Goal: Contribute content

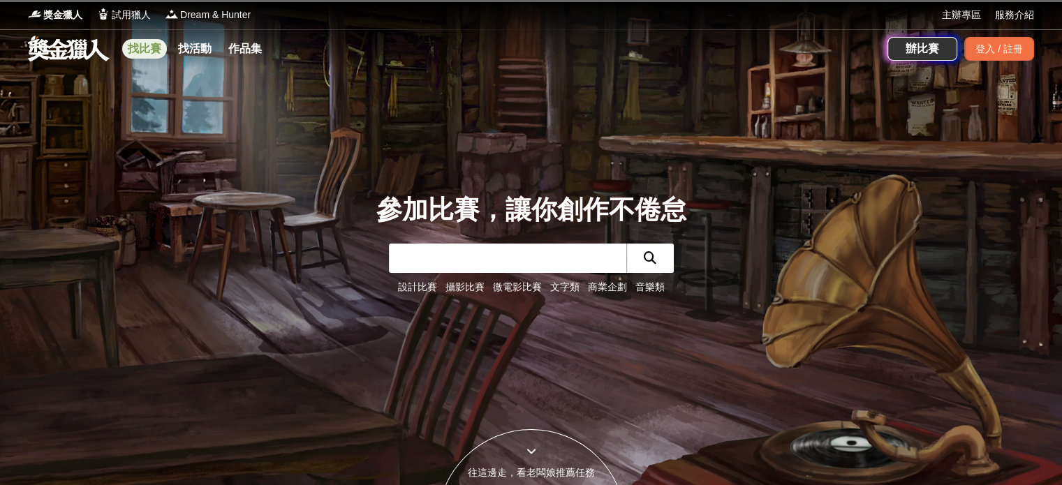
click at [145, 43] on link "找比賽" at bounding box center [144, 49] width 45 height 20
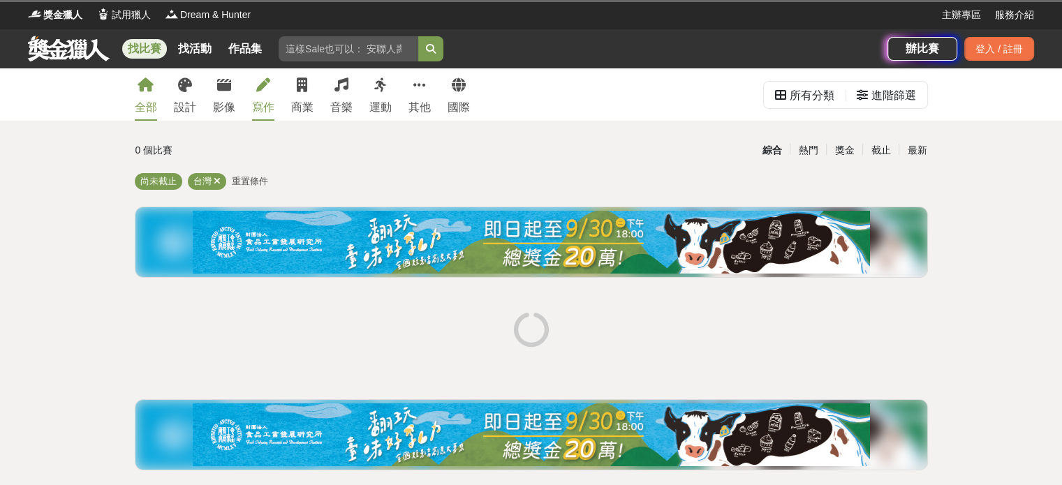
click at [255, 105] on div "寫作" at bounding box center [263, 107] width 22 height 17
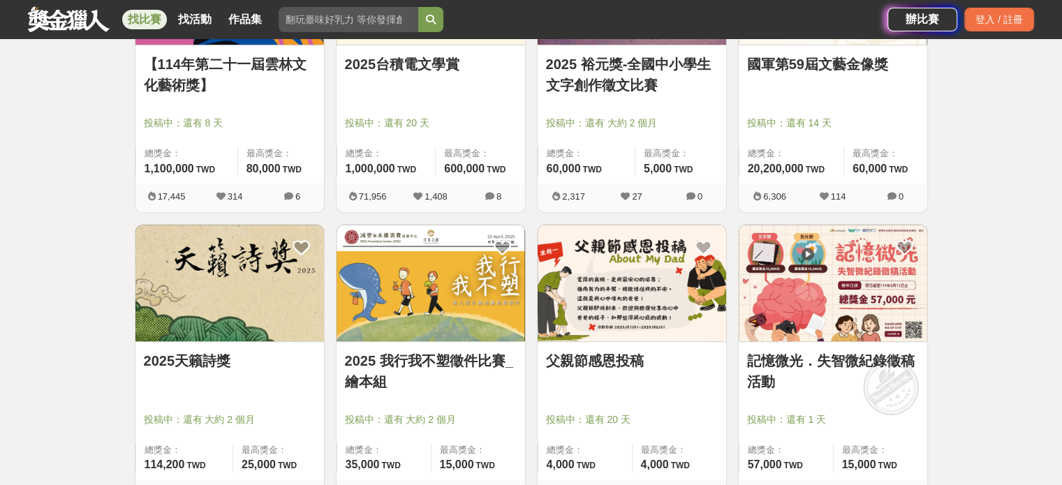
scroll to position [698, 0]
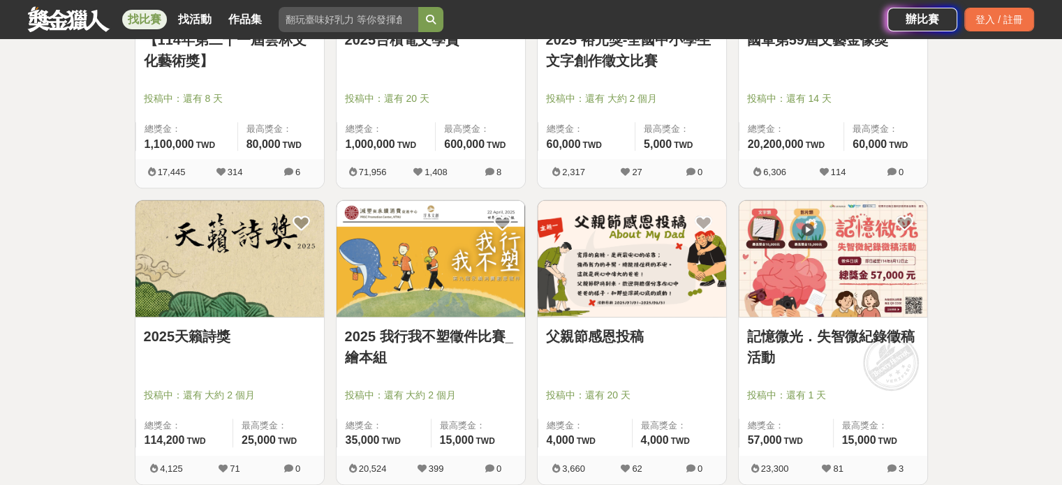
click at [781, 343] on link "記憶微光．失智微紀錄徵稿活動" at bounding box center [833, 347] width 172 height 42
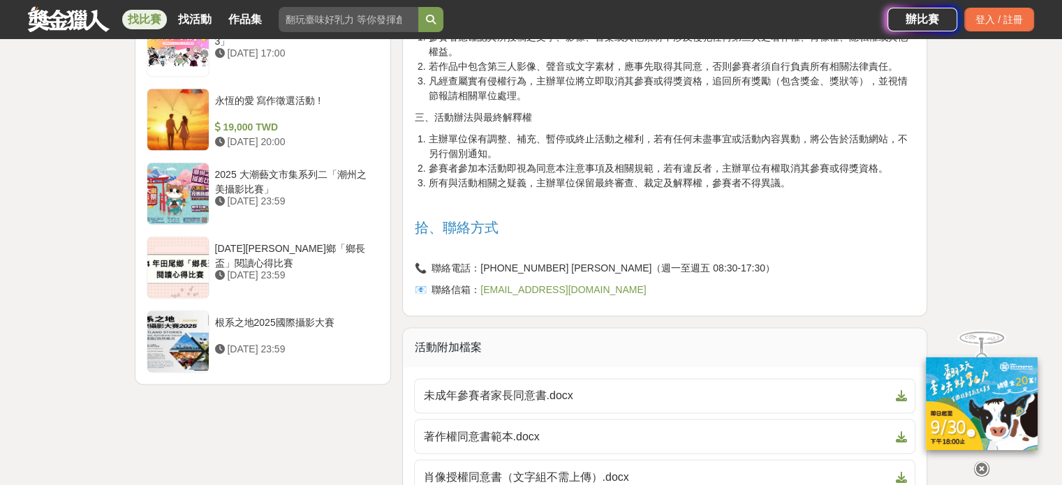
scroll to position [2234, 0]
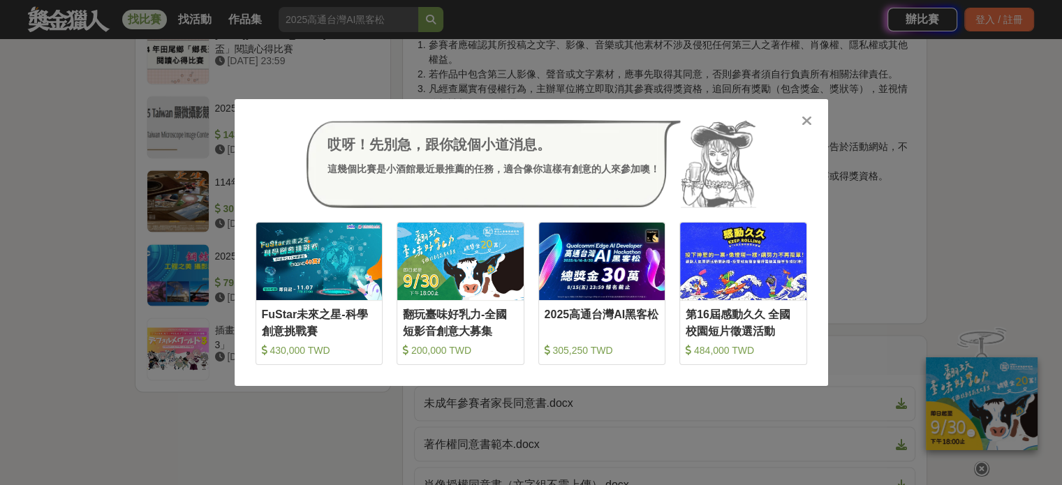
click at [811, 119] on icon at bounding box center [806, 121] width 10 height 14
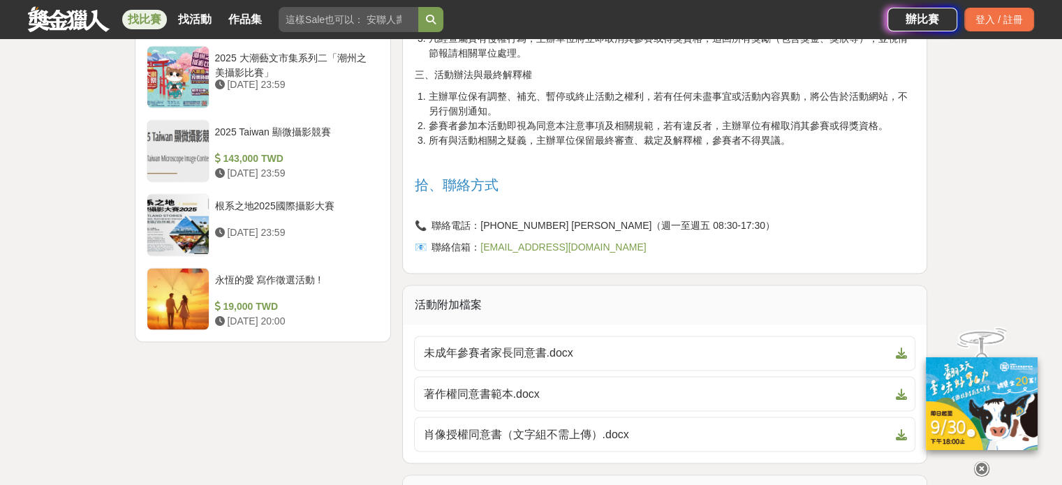
scroll to position [2443, 0]
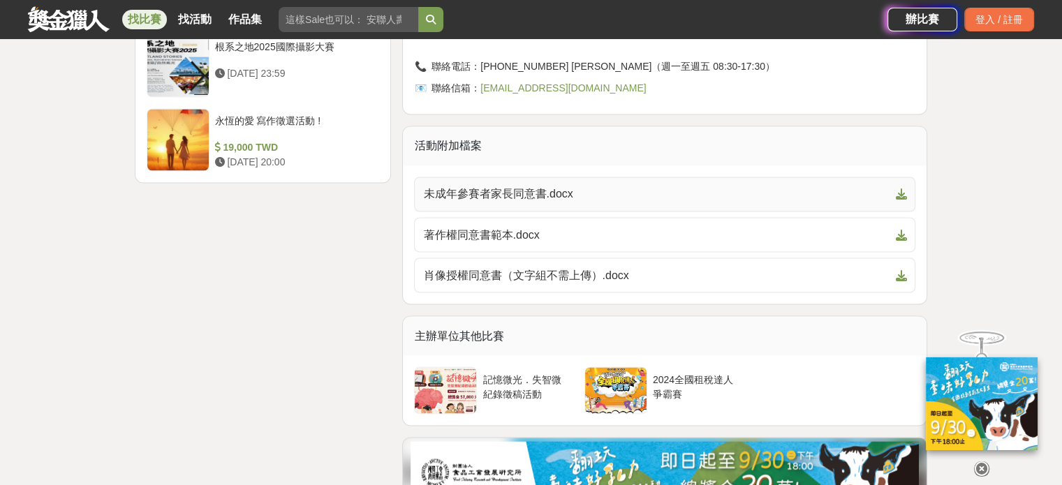
click at [903, 189] on icon at bounding box center [900, 193] width 11 height 11
click at [900, 234] on icon at bounding box center [900, 234] width 11 height 11
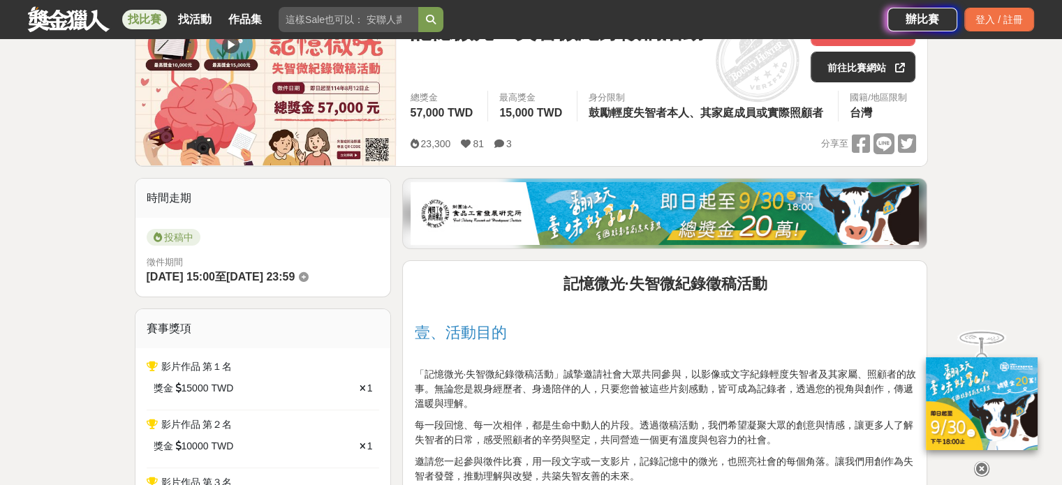
scroll to position [349, 0]
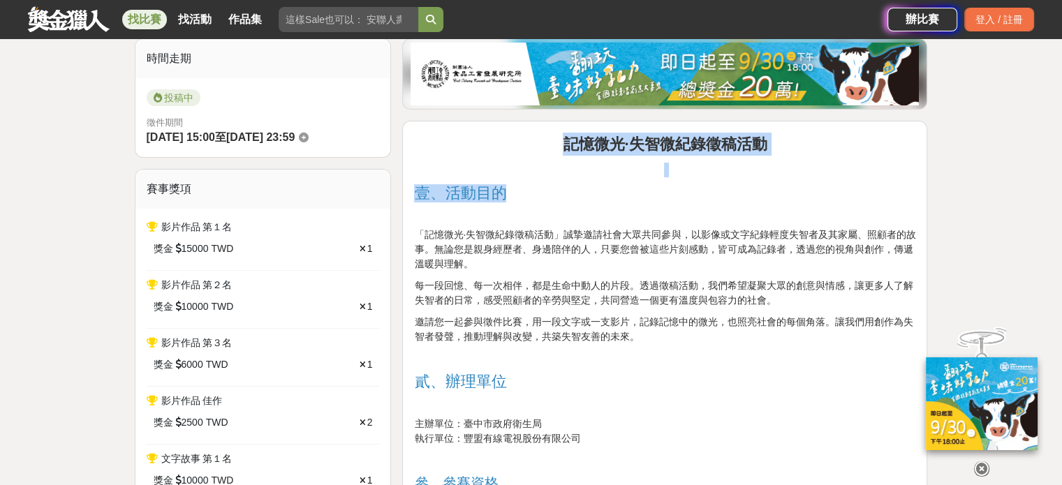
drag, startPoint x: 558, startPoint y: 140, endPoint x: 727, endPoint y: 198, distance: 178.6
click at [746, 206] on p at bounding box center [664, 213] width 501 height 15
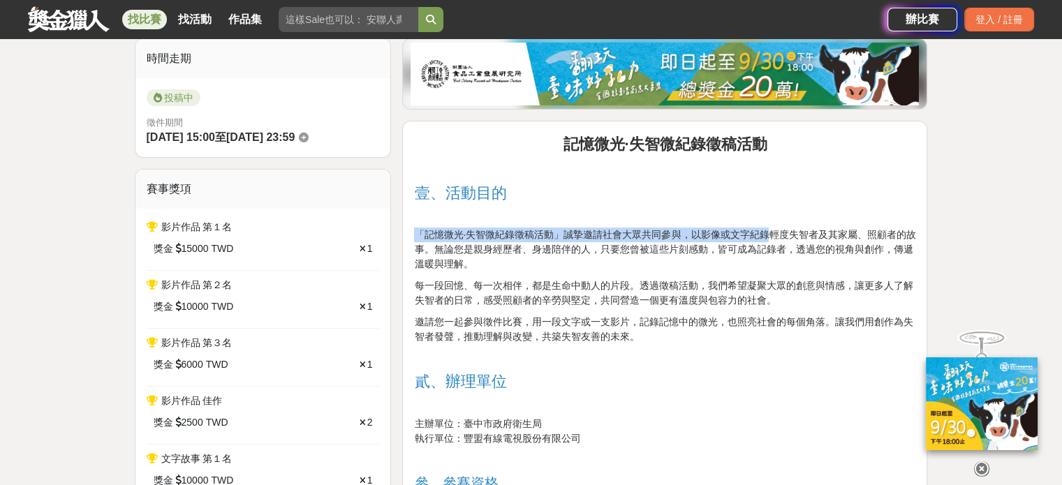
drag, startPoint x: 771, startPoint y: 228, endPoint x: 796, endPoint y: 259, distance: 39.2
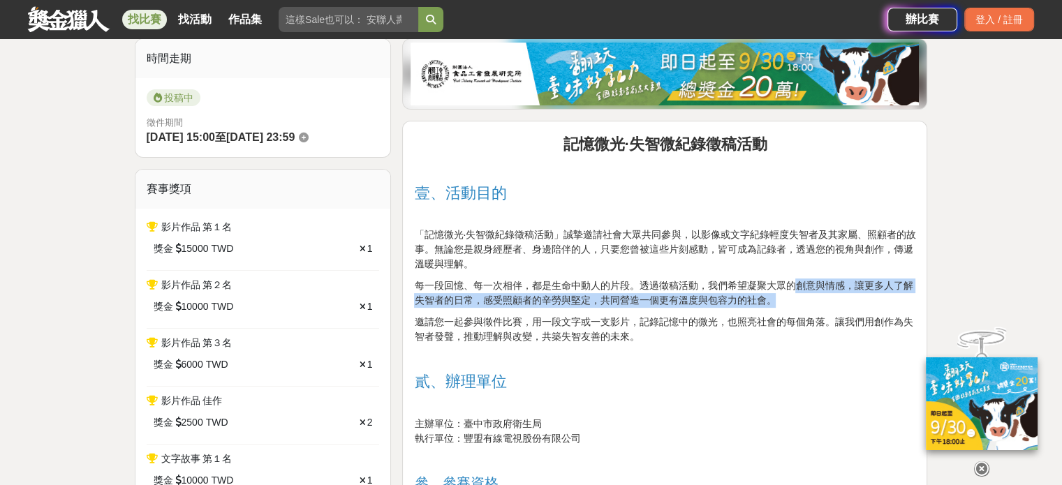
drag, startPoint x: 803, startPoint y: 273, endPoint x: 815, endPoint y: 296, distance: 26.2
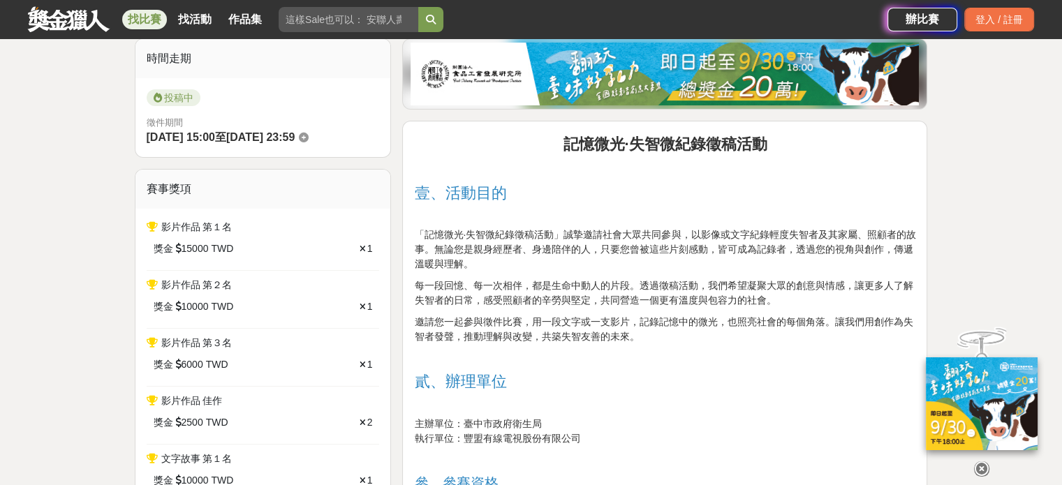
click at [617, 280] on span "每一段回憶、每一次相伴，都是生命中動人的片段。透過徵稿活動，我們希望凝聚大眾的創意與情感，讓更多人了解失智者的日常，感受照顧者的辛勞與堅定，共同營造一個更有溫…" at bounding box center [663, 293] width 498 height 26
click at [563, 145] on strong "記憶微光·失智微紀錄徵稿活動" at bounding box center [665, 143] width 204 height 17
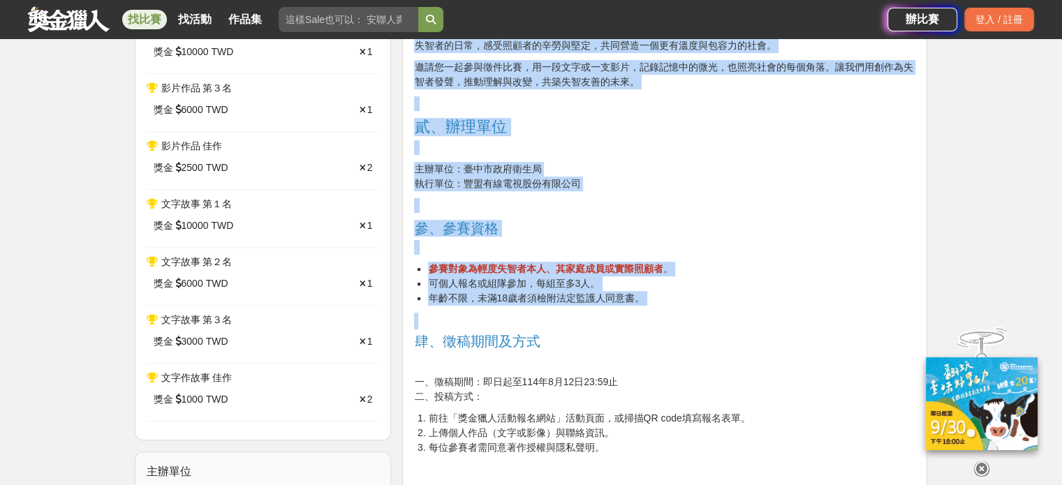
scroll to position [628, 0]
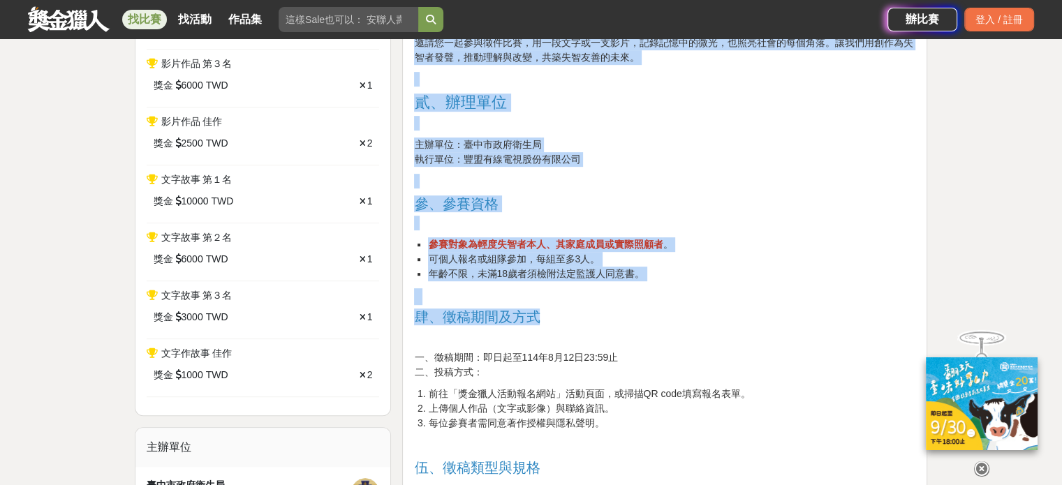
drag, startPoint x: 561, startPoint y: 142, endPoint x: 872, endPoint y: 318, distance: 358.0
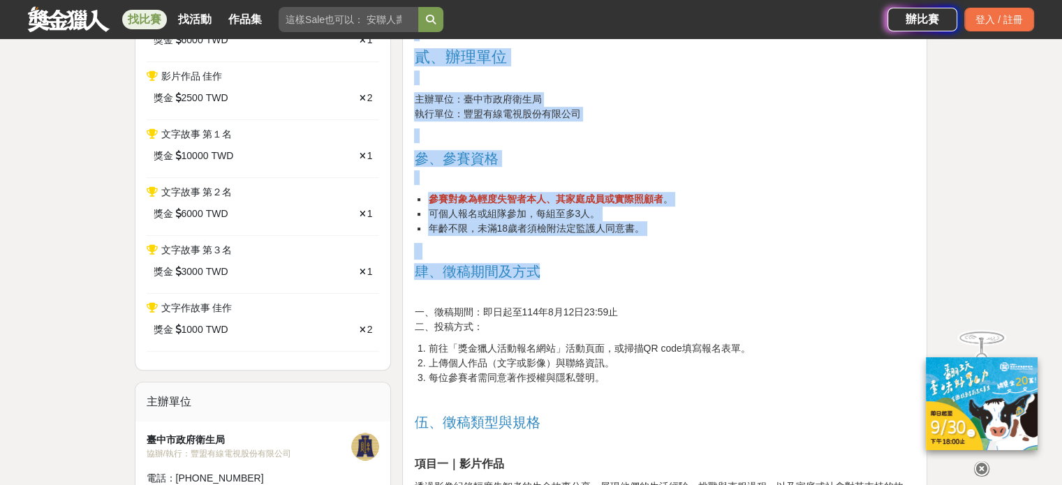
scroll to position [698, 0]
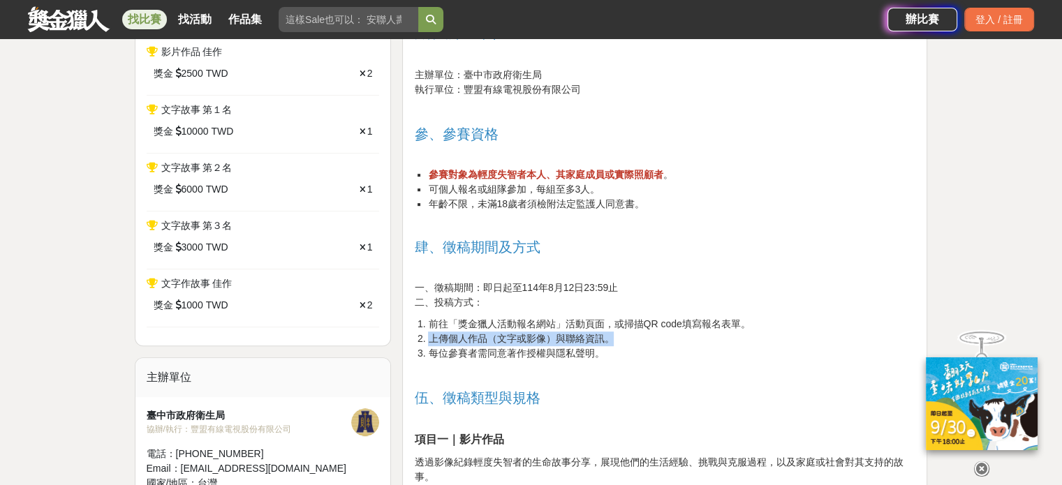
drag, startPoint x: 872, startPoint y: 318, endPoint x: 877, endPoint y: 334, distance: 16.8
click at [429, 150] on p at bounding box center [664, 153] width 501 height 15
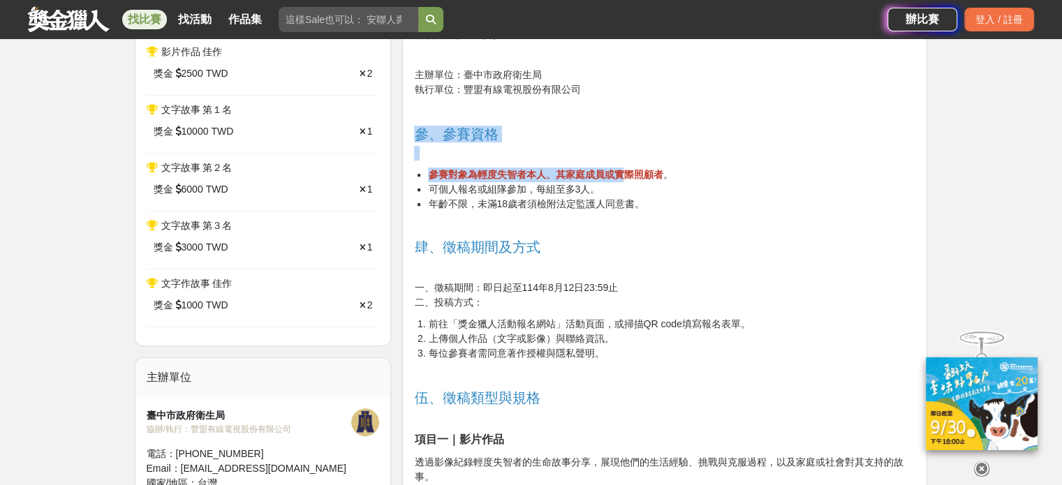
drag, startPoint x: 416, startPoint y: 133, endPoint x: 636, endPoint y: 184, distance: 225.6
click at [635, 184] on li "可個人報名或組隊參加，每組至多3人。" at bounding box center [671, 189] width 487 height 15
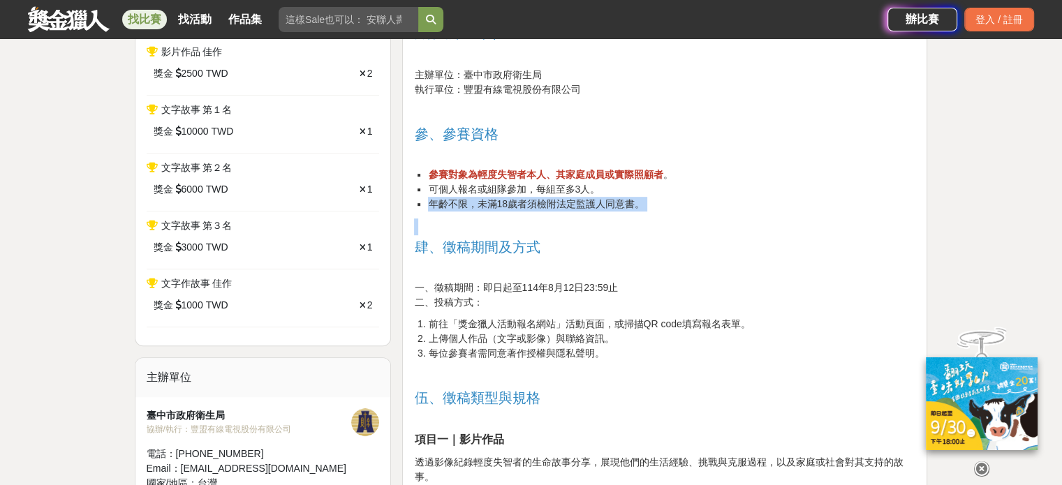
drag, startPoint x: 673, startPoint y: 198, endPoint x: 738, endPoint y: 231, distance: 72.7
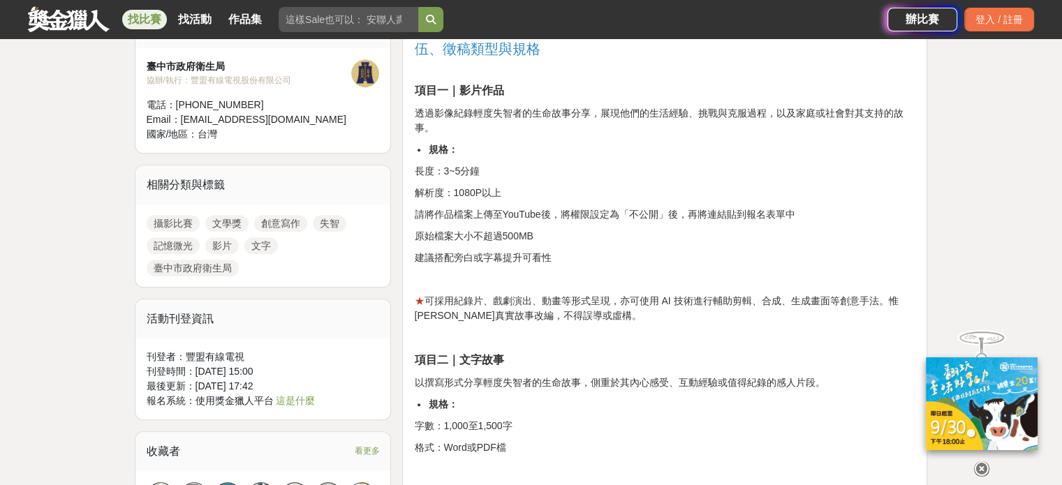
scroll to position [977, 0]
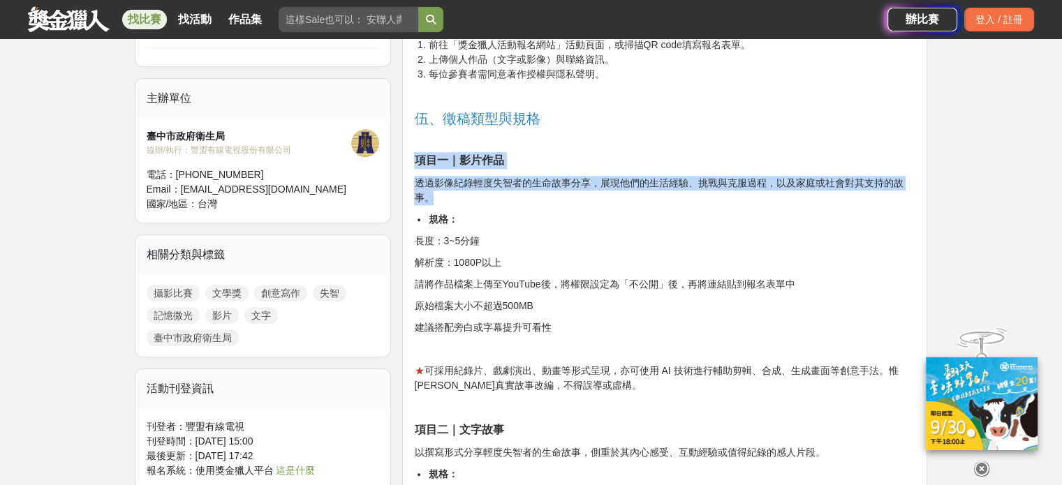
drag, startPoint x: 415, startPoint y: 160, endPoint x: 669, endPoint y: 212, distance: 258.6
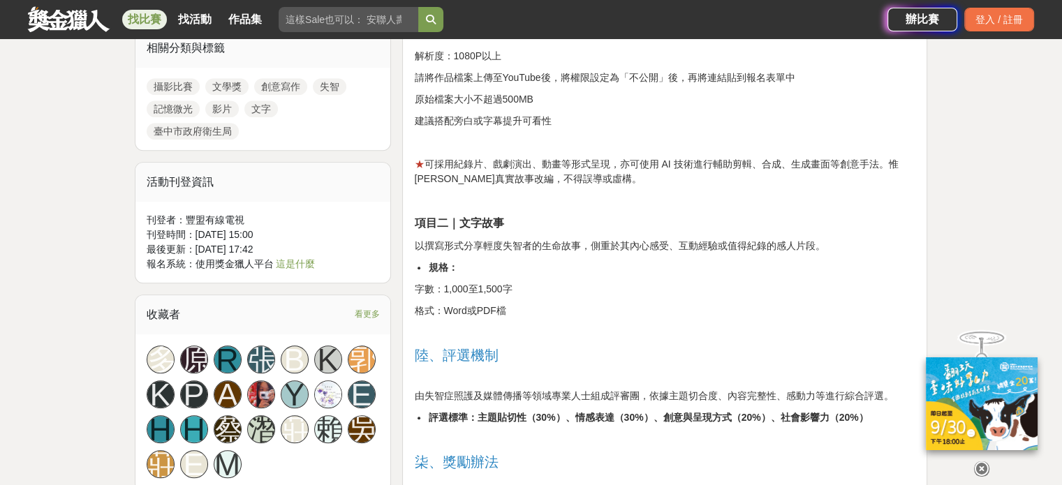
scroll to position [1187, 0]
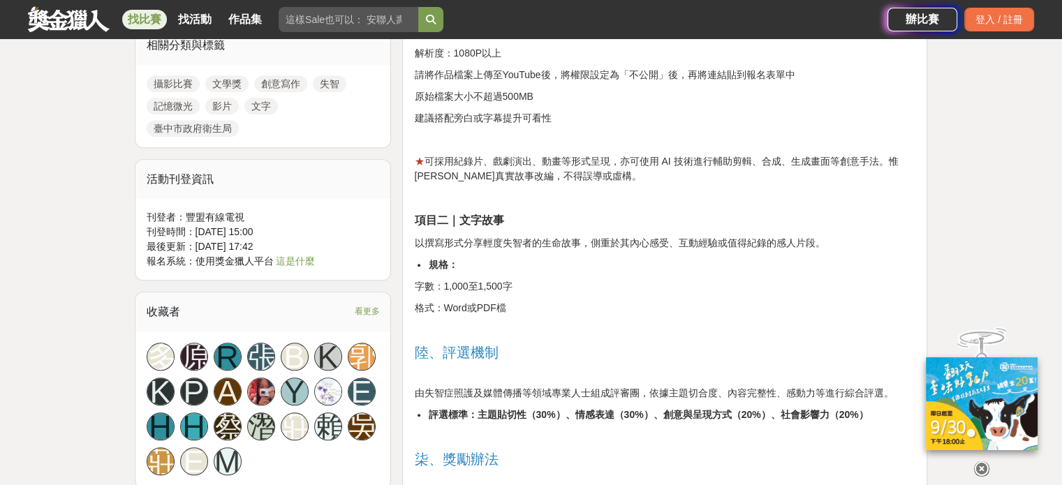
click at [644, 198] on p at bounding box center [664, 198] width 501 height 15
drag, startPoint x: 410, startPoint y: 216, endPoint x: 456, endPoint y: 220, distance: 46.2
click at [456, 220] on div "記憶微光·失智微紀錄徵稿活動 壹、活動目的 「記憶微光·失智微紀錄徵稿活動」誠摯邀請社會大眾共同參與，以影像或文字紀錄輕度失智者及其家屬、照顧者的故事。無論您…" at bounding box center [664, 327] width 525 height 2088
click at [431, 221] on strong "項目二｜文字故事" at bounding box center [458, 220] width 89 height 12
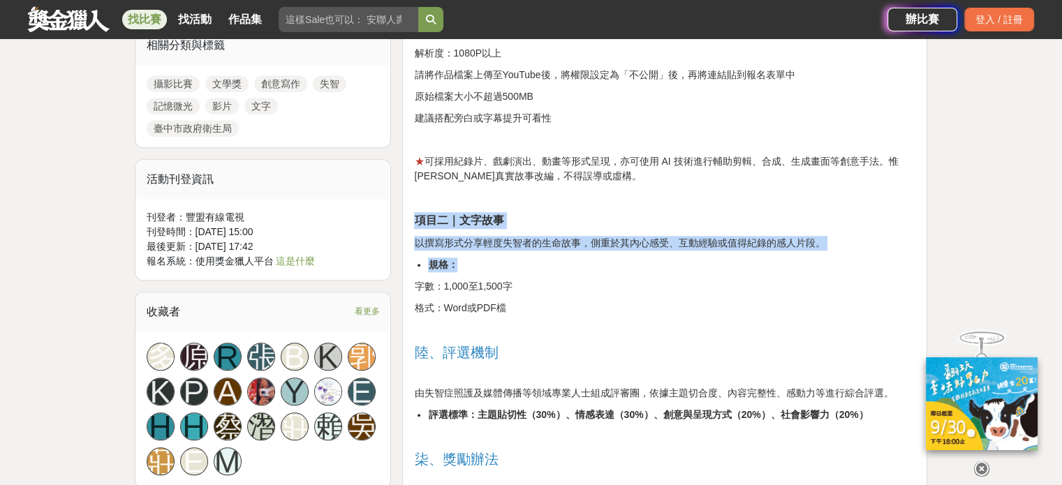
drag, startPoint x: 412, startPoint y: 220, endPoint x: 637, endPoint y: 270, distance: 230.3
click at [637, 270] on div "記憶微光·失智微紀錄徵稿活動 壹、活動目的 「記憶微光·失智微紀錄徵稿活動」誠摯邀請社會大眾共同參與，以影像或文字紀錄輕度失智者及其家屬、照顧者的故事。無論您…" at bounding box center [664, 327] width 525 height 2088
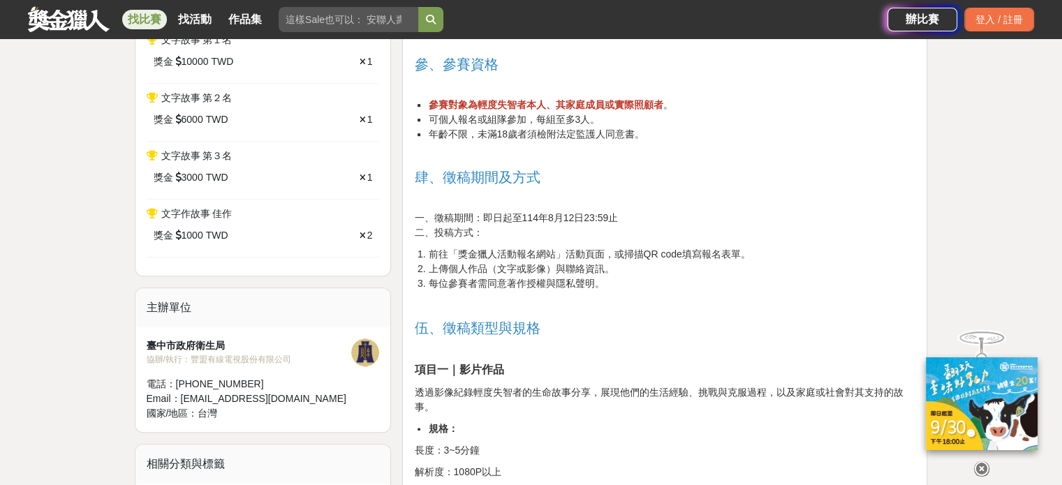
scroll to position [768, 0]
click at [723, 340] on p at bounding box center [664, 347] width 501 height 15
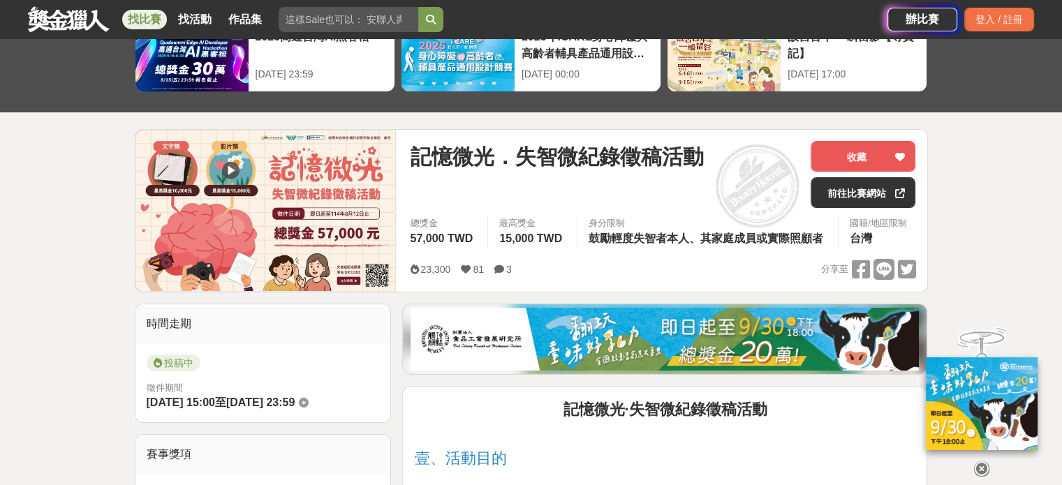
scroll to position [70, 0]
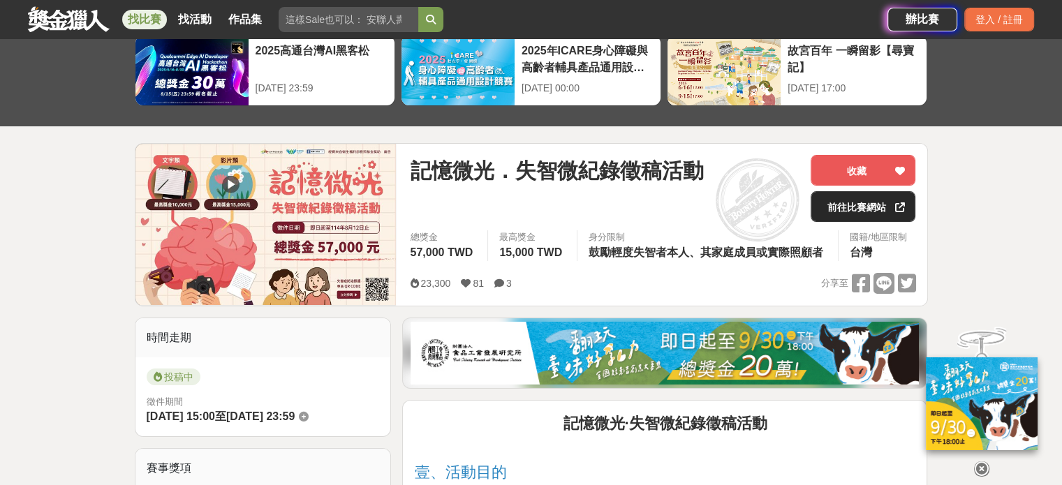
click at [836, 203] on link "前往比賽網站" at bounding box center [862, 206] width 105 height 31
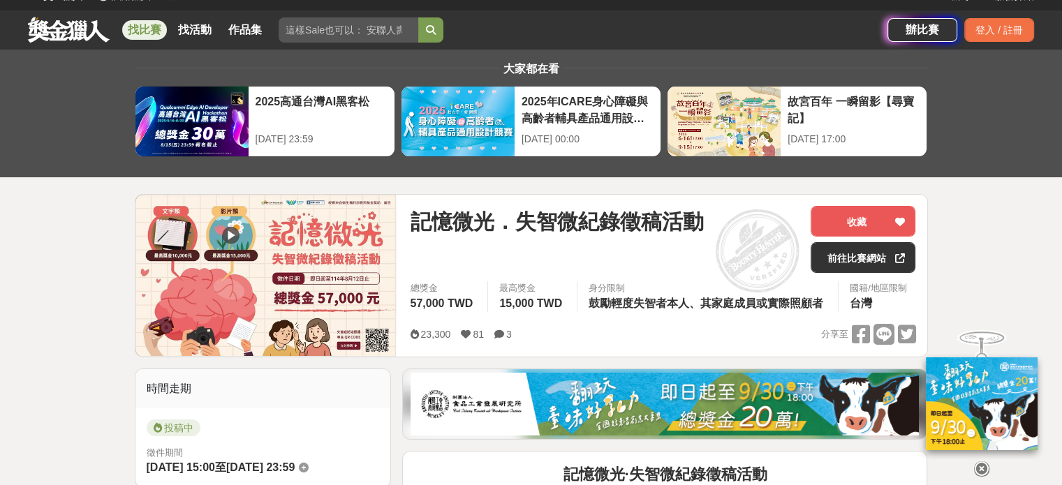
scroll to position [0, 0]
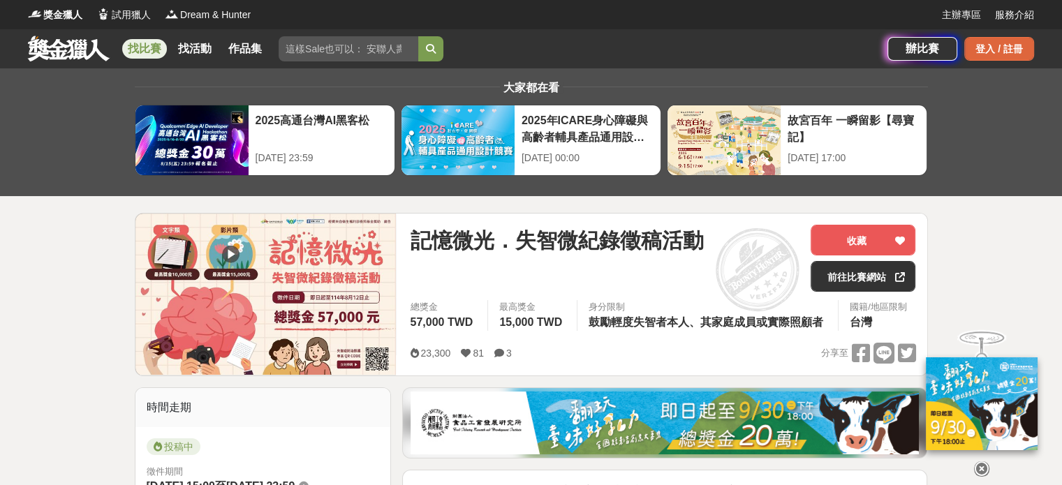
click at [998, 52] on div "登入 / 註冊" at bounding box center [999, 49] width 70 height 24
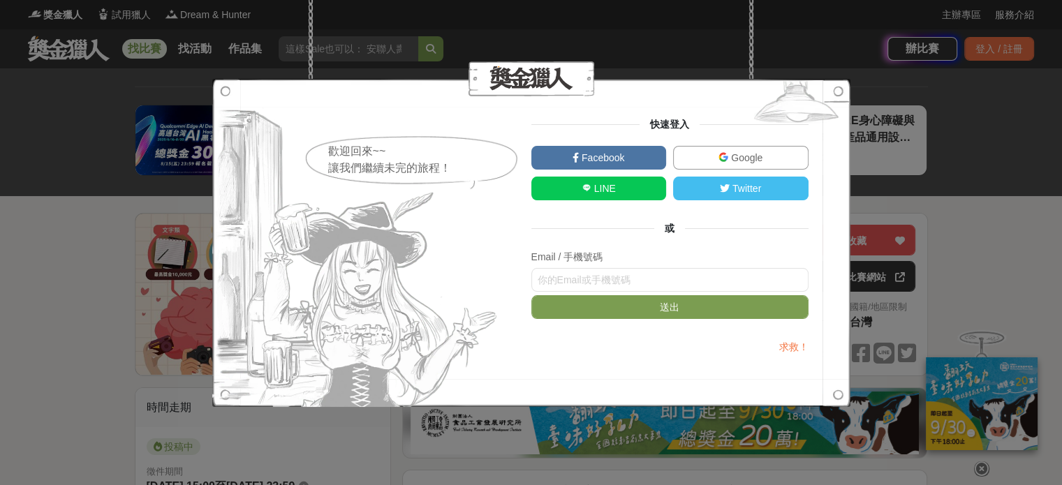
click at [586, 160] on span "Facebook" at bounding box center [601, 157] width 45 height 11
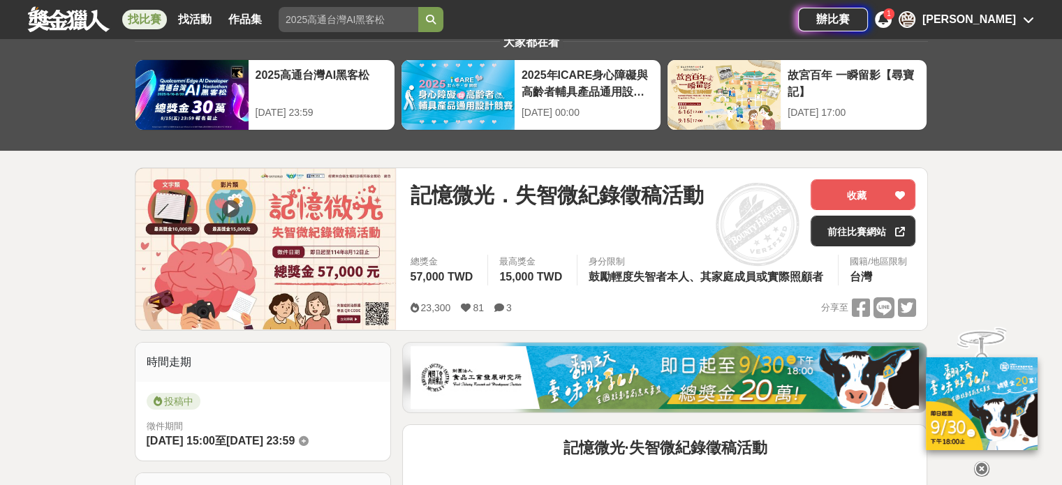
scroll to position [70, 0]
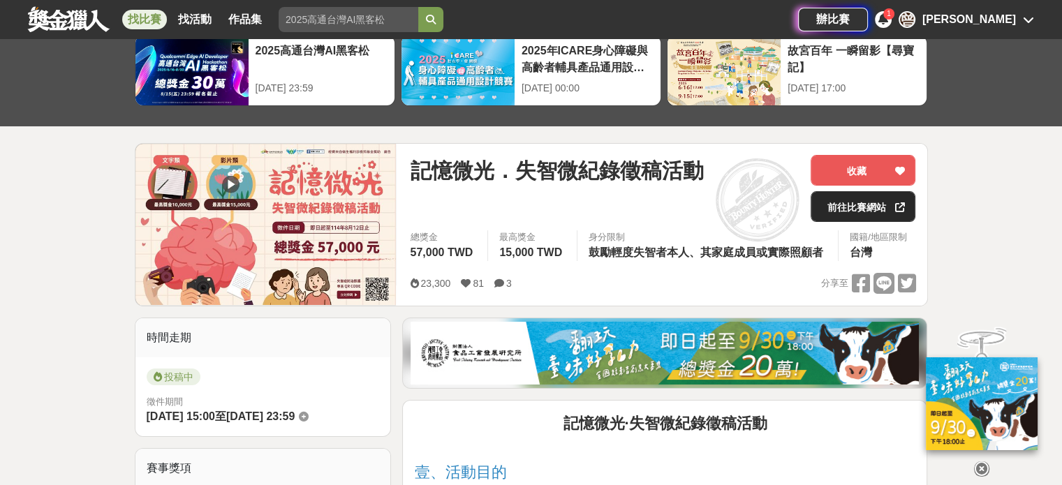
click at [852, 208] on link "前往比賽網站" at bounding box center [862, 206] width 105 height 31
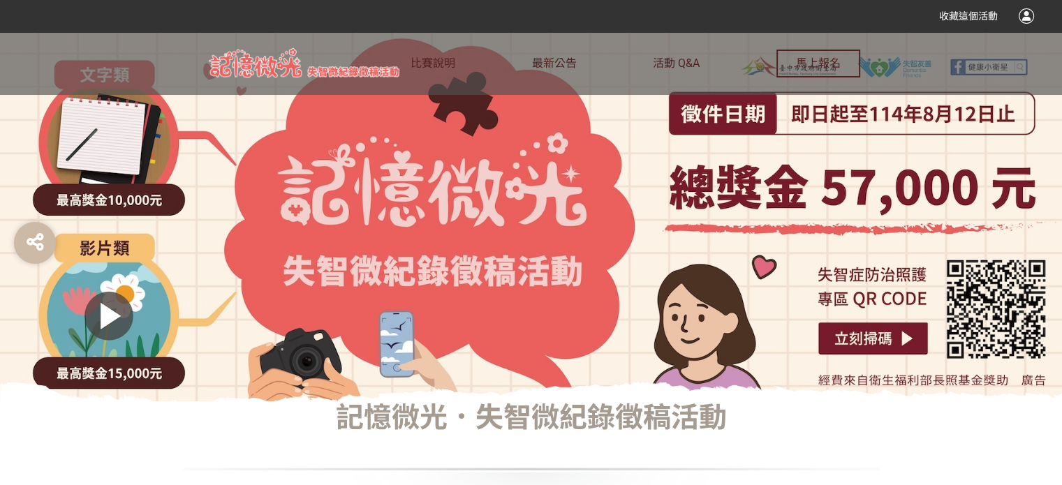
scroll to position [70, 0]
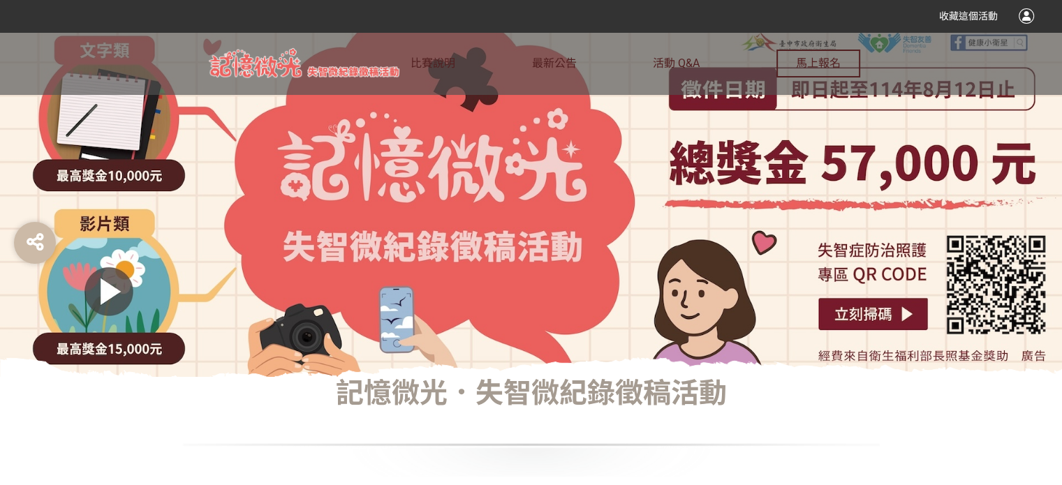
click at [822, 429] on div at bounding box center [531, 445] width 698 height 63
click at [871, 436] on div at bounding box center [531, 445] width 698 height 63
click at [836, 64] on span "馬上報名" at bounding box center [818, 63] width 45 height 13
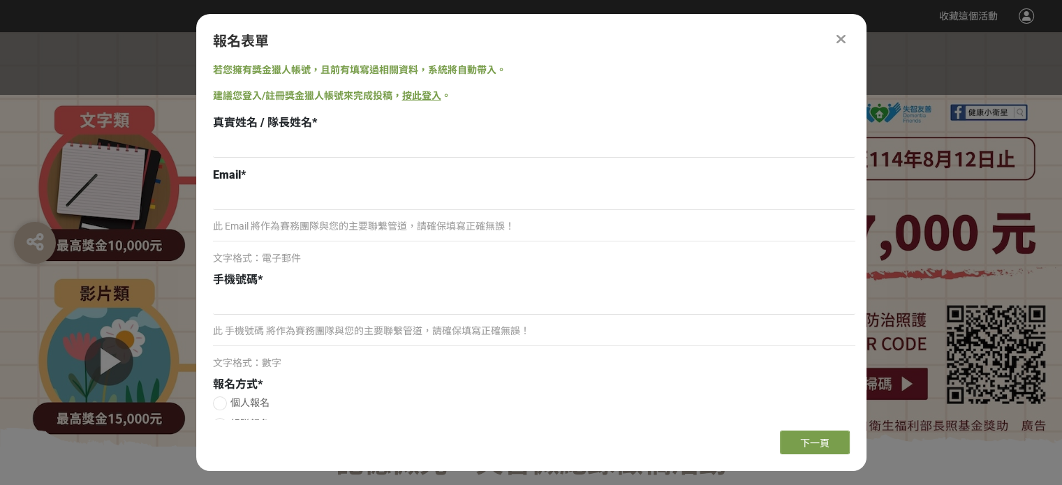
click at [836, 64] on div "若您擁有獎金獵人帳號，且前有填寫過相關資料，系統將自動帶入。" at bounding box center [534, 70] width 642 height 15
click at [846, 35] on div at bounding box center [841, 39] width 17 height 17
click at [841, 38] on icon at bounding box center [840, 39] width 9 height 14
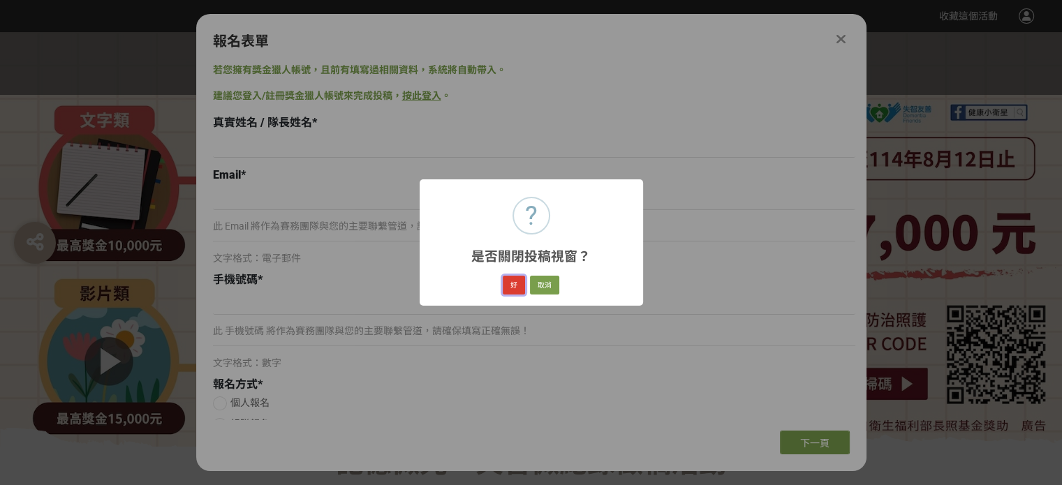
click at [519, 285] on button "好" at bounding box center [514, 286] width 22 height 20
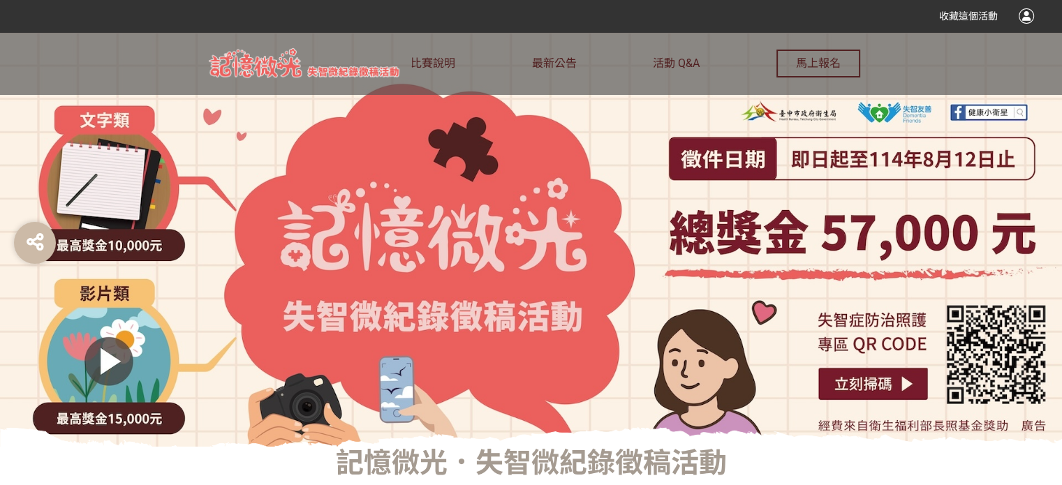
scroll to position [64, 0]
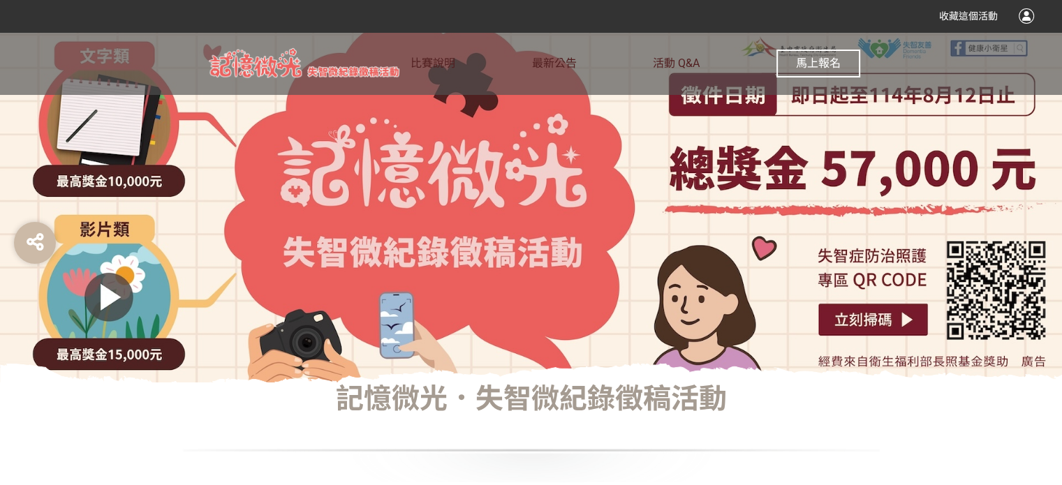
click at [810, 57] on span "馬上報名" at bounding box center [818, 63] width 45 height 13
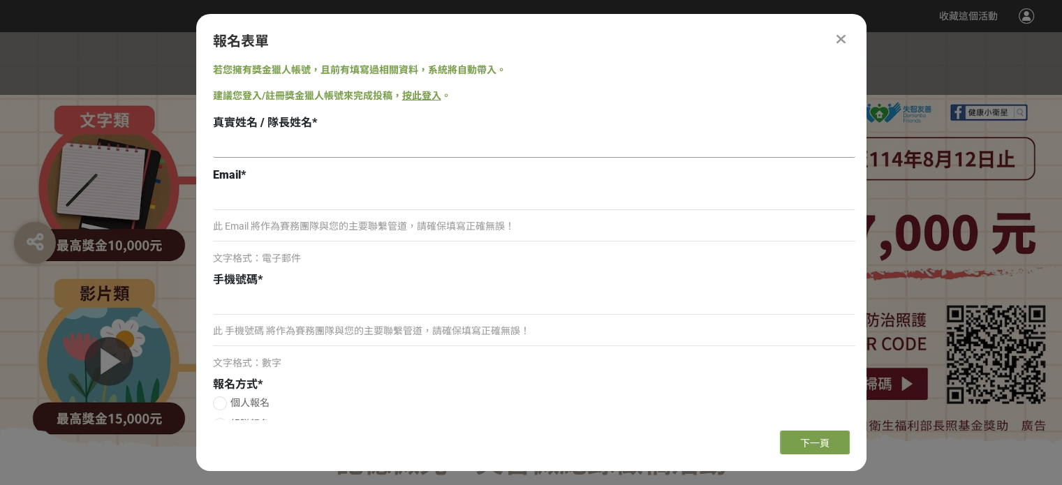
click at [274, 142] on input at bounding box center [534, 146] width 642 height 24
type input "陳妤庭"
click at [254, 212] on div "此 Email 將作為賽務團隊與您的主要聯繫管道，請確保填寫正確無誤！ 文字格式：電子郵件" at bounding box center [534, 226] width 642 height 80
click at [252, 203] on input at bounding box center [534, 198] width 642 height 24
type input "yayapoint@hotmail.com"
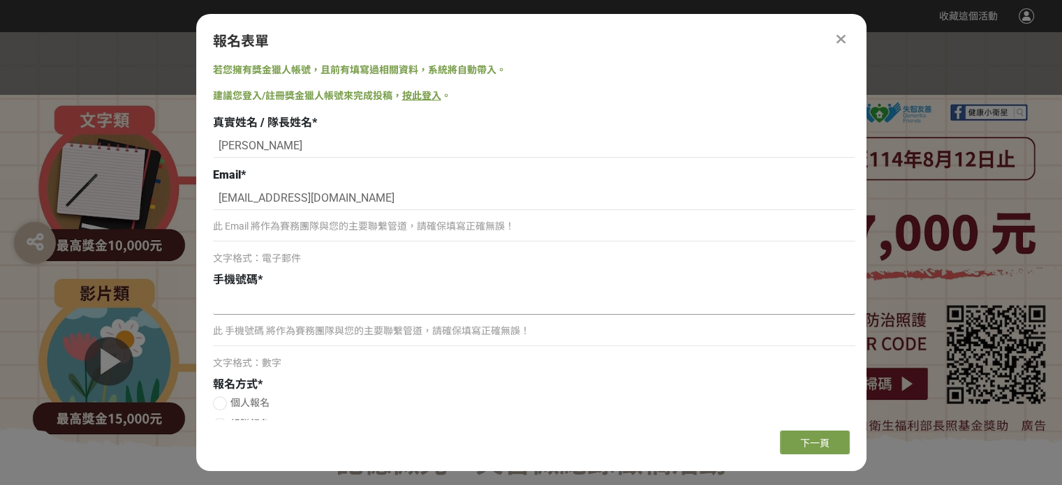
click at [243, 304] on input at bounding box center [534, 303] width 642 height 24
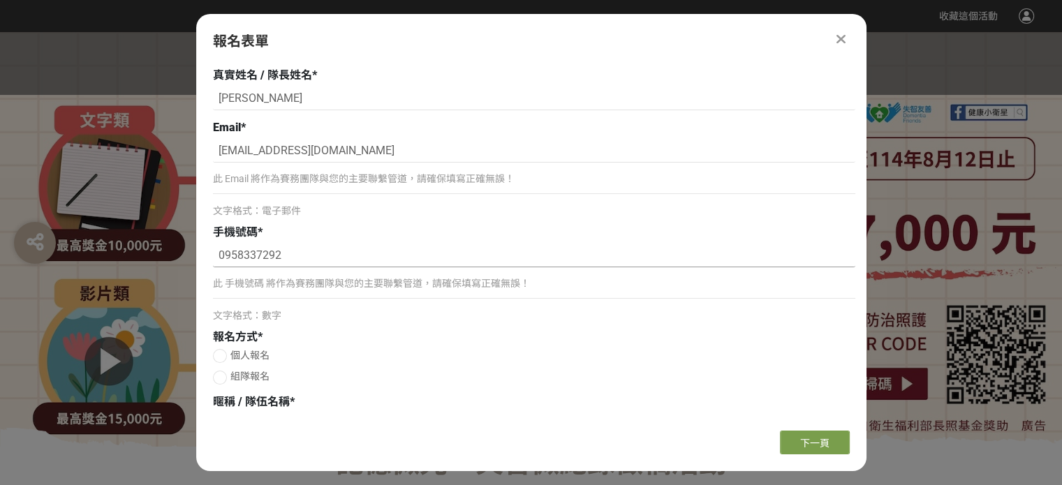
scroll to position [67, 0]
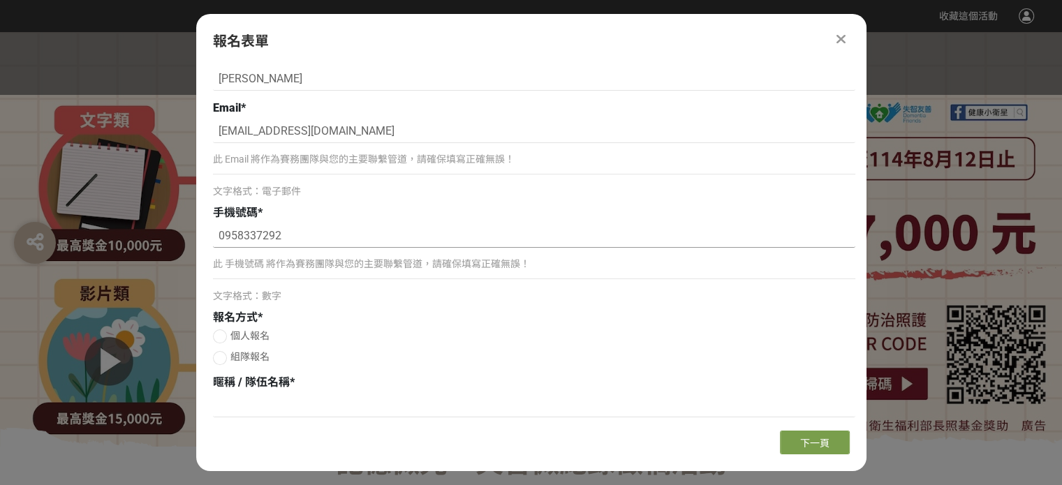
type input "0958337292"
click at [221, 334] on div at bounding box center [220, 336] width 14 height 14
radio input "true"
click at [232, 409] on input at bounding box center [534, 406] width 642 height 24
type input "b"
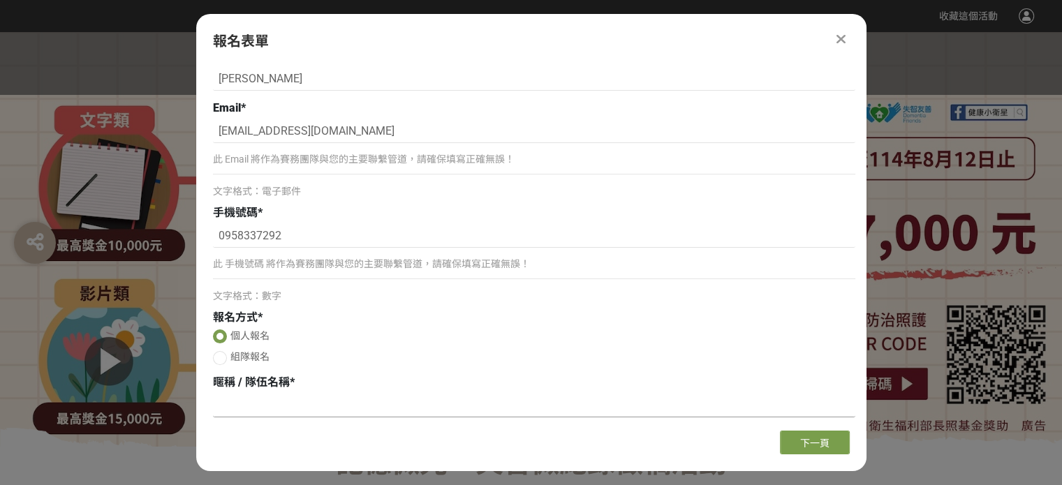
type input "陳"
type input "Tina"
click at [824, 446] on span "下一頁" at bounding box center [814, 443] width 29 height 11
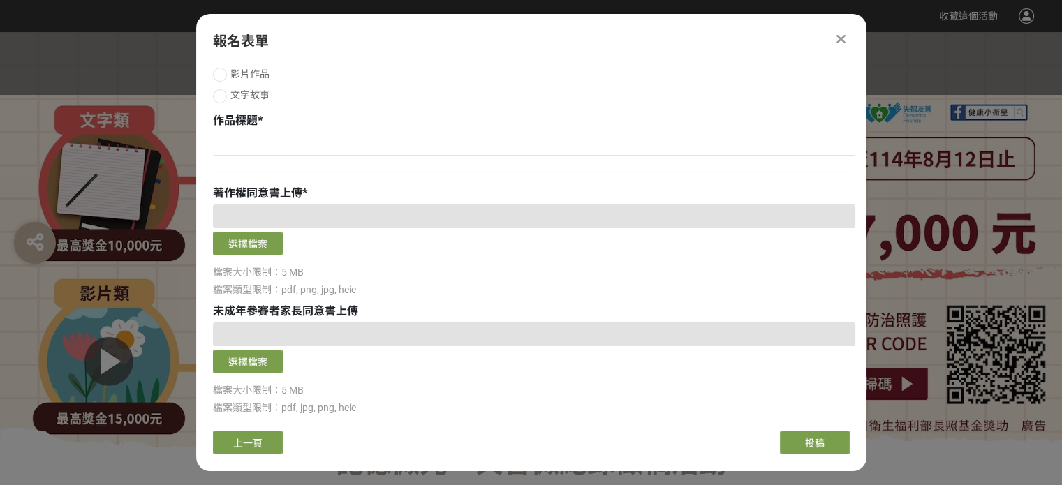
click at [225, 98] on div at bounding box center [220, 96] width 14 height 14
radio input "true"
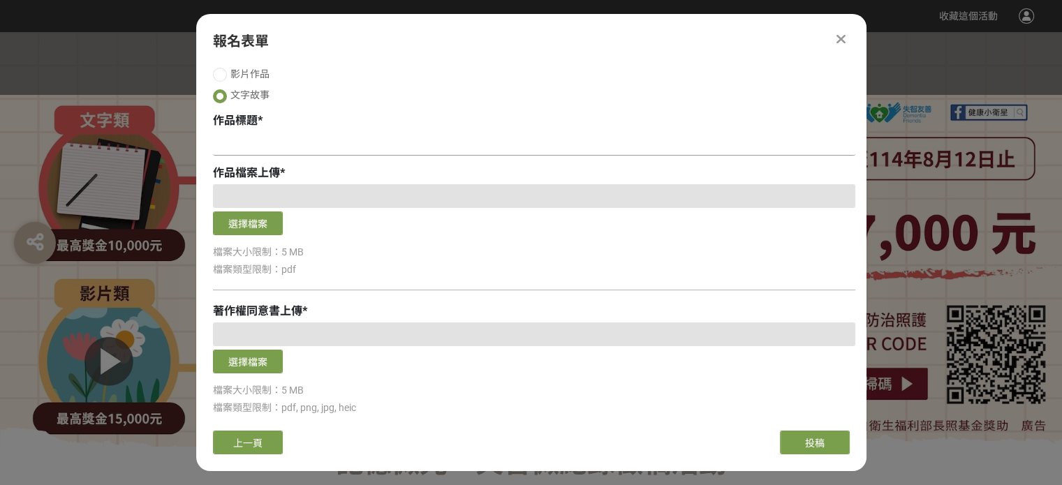
click at [249, 147] on input at bounding box center [534, 144] width 642 height 24
paste input "愛在迷霧之岸"
type input "愛在迷霧之岸"
click at [254, 223] on button "選擇檔案" at bounding box center [248, 224] width 70 height 24
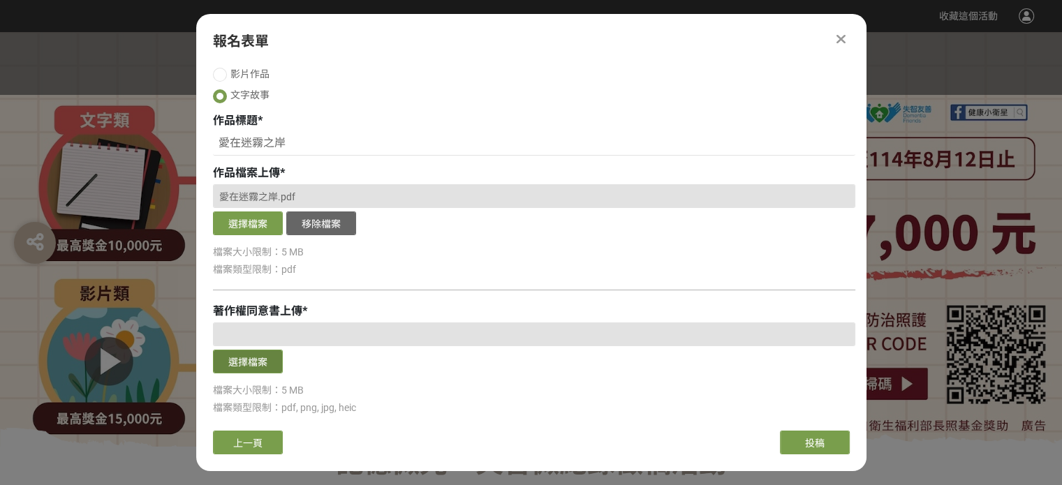
click at [244, 362] on button "選擇檔案" at bounding box center [248, 362] width 70 height 24
click at [255, 361] on button "選擇檔案" at bounding box center [248, 362] width 70 height 24
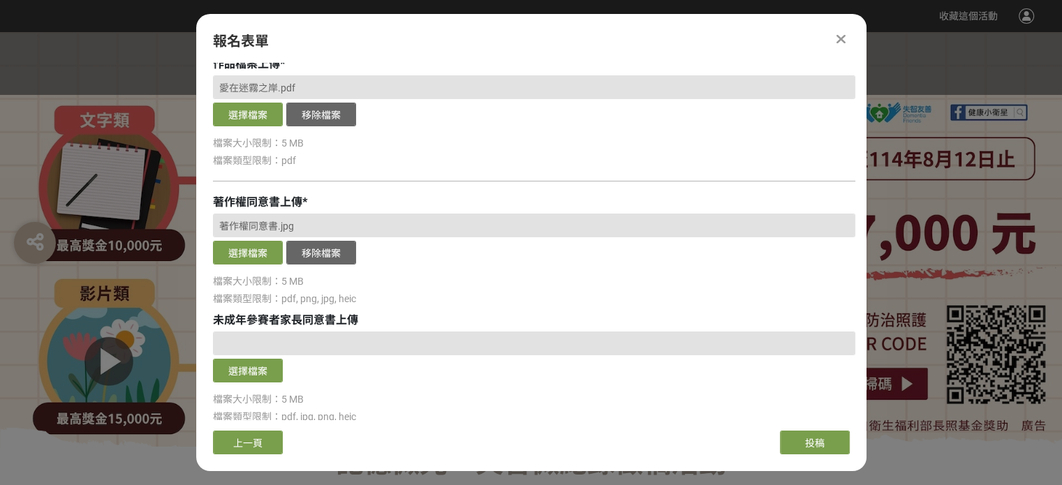
scroll to position [209, 0]
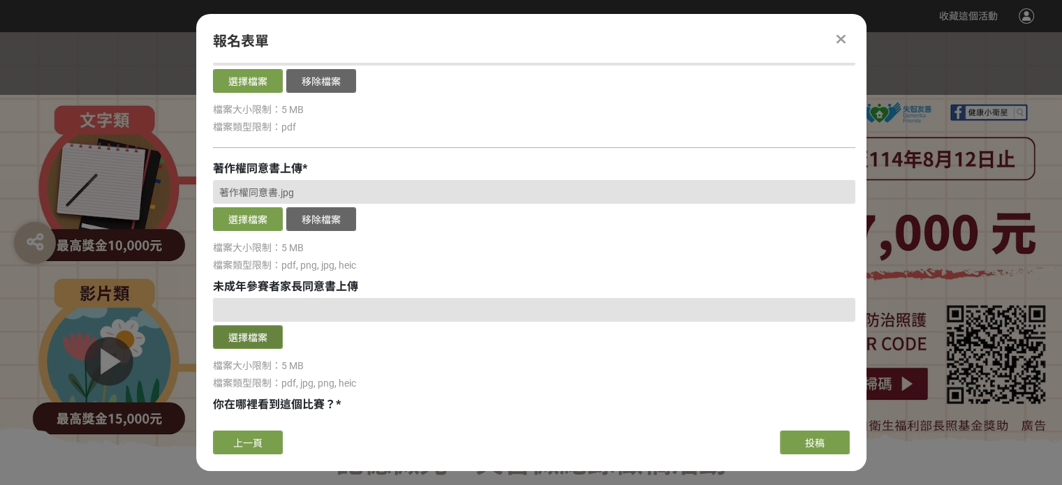
click at [237, 338] on button "選擇檔案" at bounding box center [248, 337] width 70 height 24
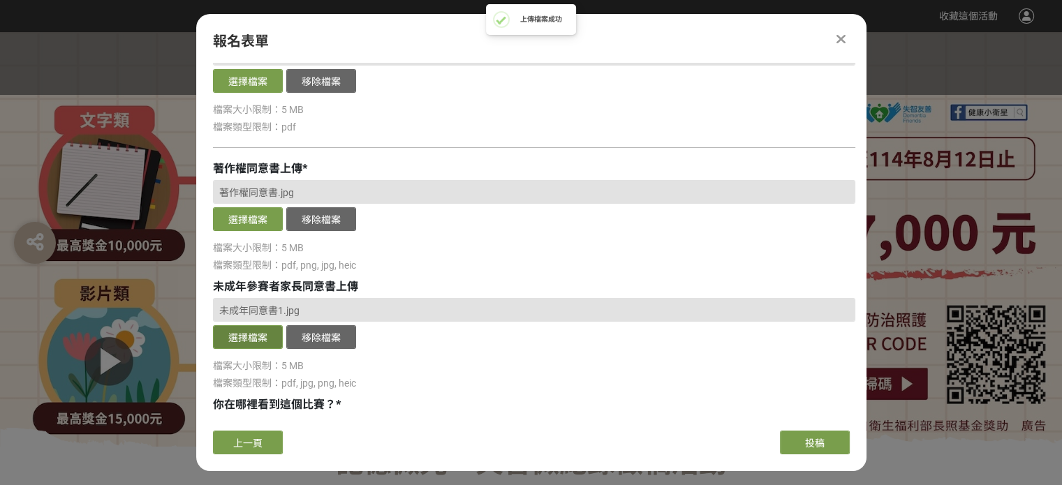
click at [249, 343] on button "選擇檔案" at bounding box center [248, 337] width 70 height 24
click at [247, 340] on button "選擇檔案" at bounding box center [248, 337] width 70 height 24
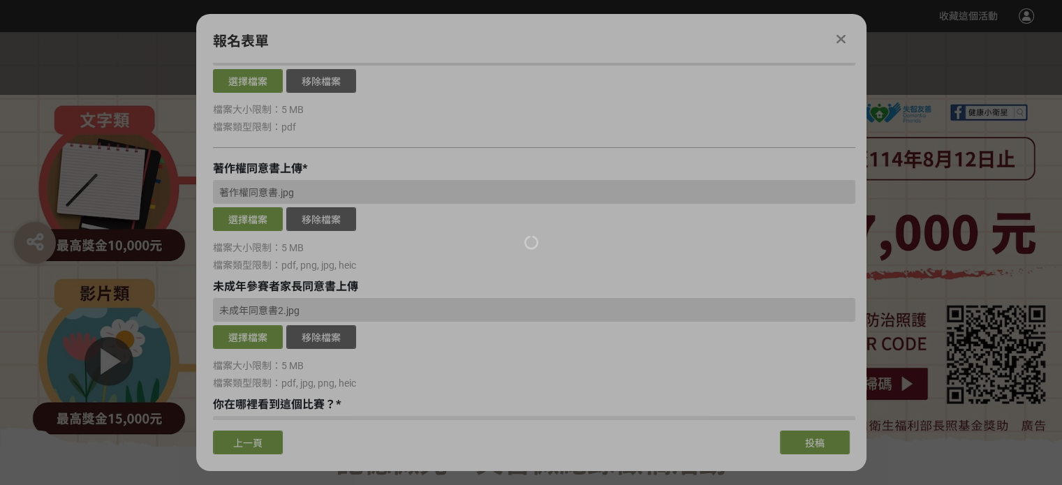
click at [250, 334] on div at bounding box center [531, 242] width 1062 height 485
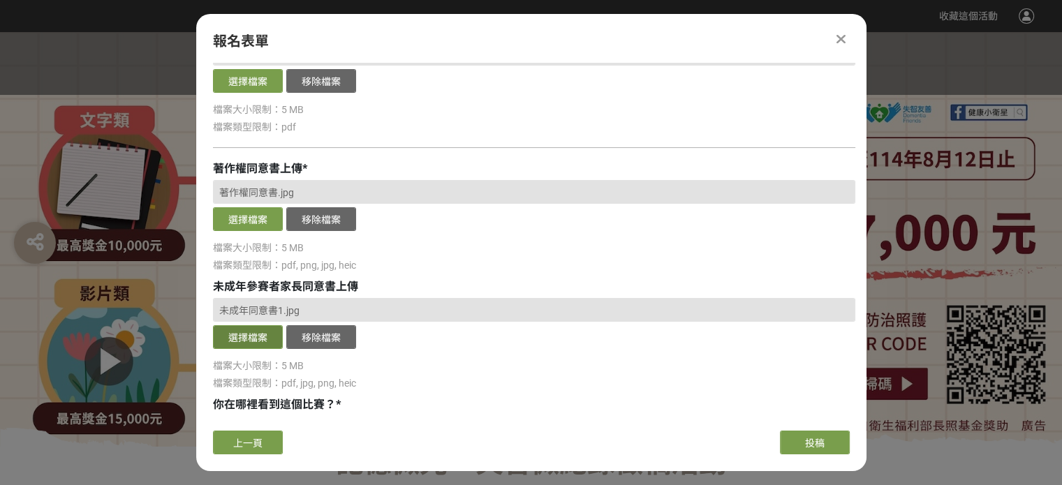
click at [245, 338] on button "選擇檔案" at bounding box center [248, 337] width 70 height 24
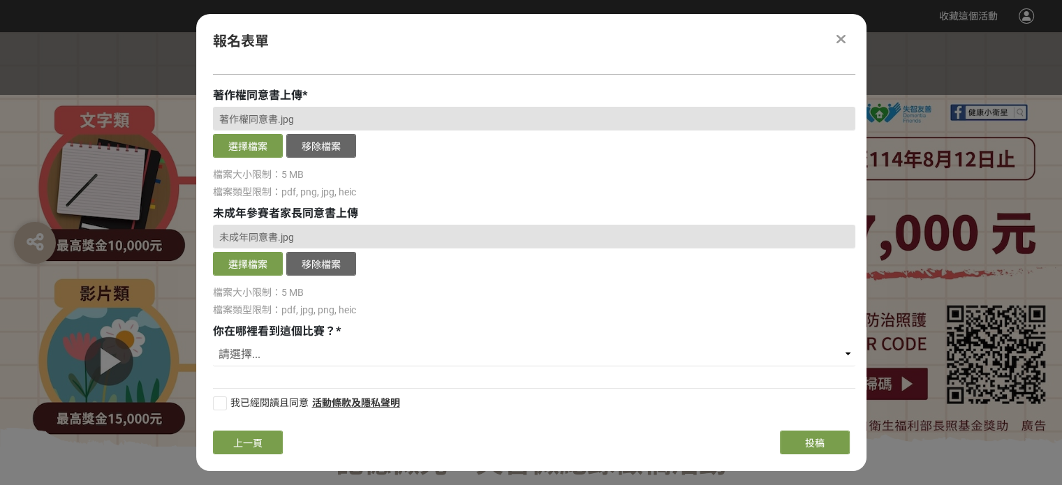
scroll to position [283, 0]
click at [845, 353] on select "請選擇... 獎金獵人網站 Facebook / Instagram 校園講座 / 老師系上推薦 電子郵件 海報 其他" at bounding box center [534, 354] width 642 height 24
select select "獎金獵人網站"
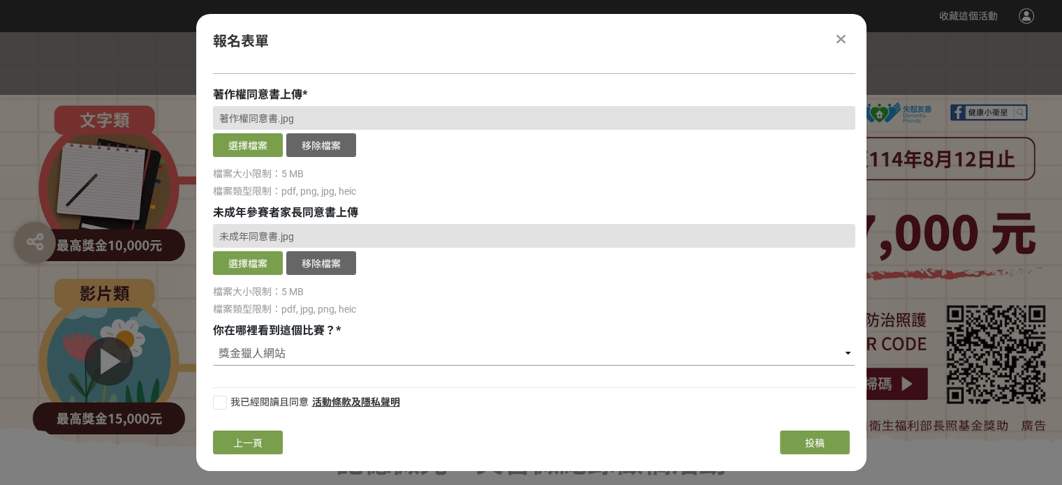
click at [213, 342] on select "請選擇... 獎金獵人網站 Facebook / Instagram 校園講座 / 老師系上推薦 電子郵件 海報 其他" at bounding box center [534, 354] width 642 height 24
click at [219, 401] on div at bounding box center [220, 403] width 14 height 14
checkbox input "true"
click at [794, 449] on button "投稿" at bounding box center [815, 443] width 70 height 24
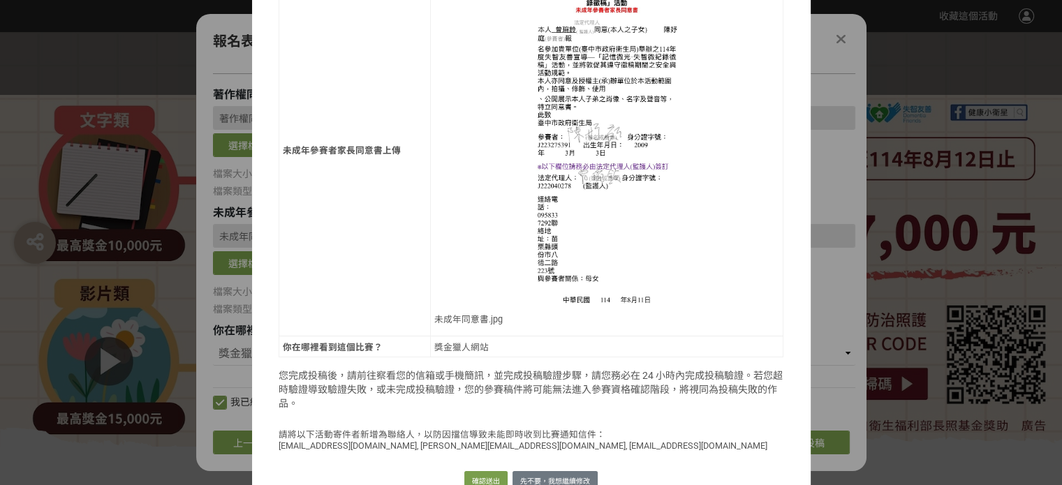
scroll to position [709, 0]
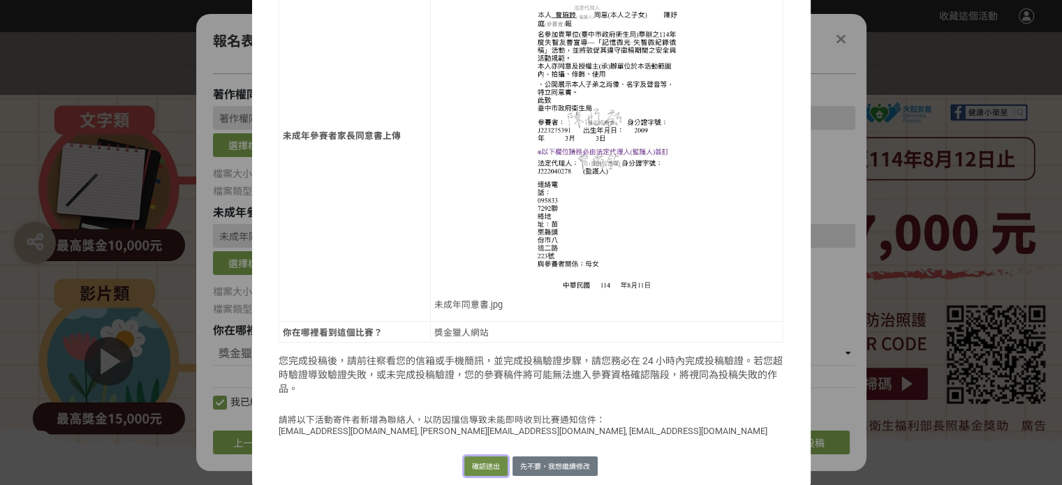
click at [475, 459] on button "確認送出" at bounding box center [485, 467] width 43 height 20
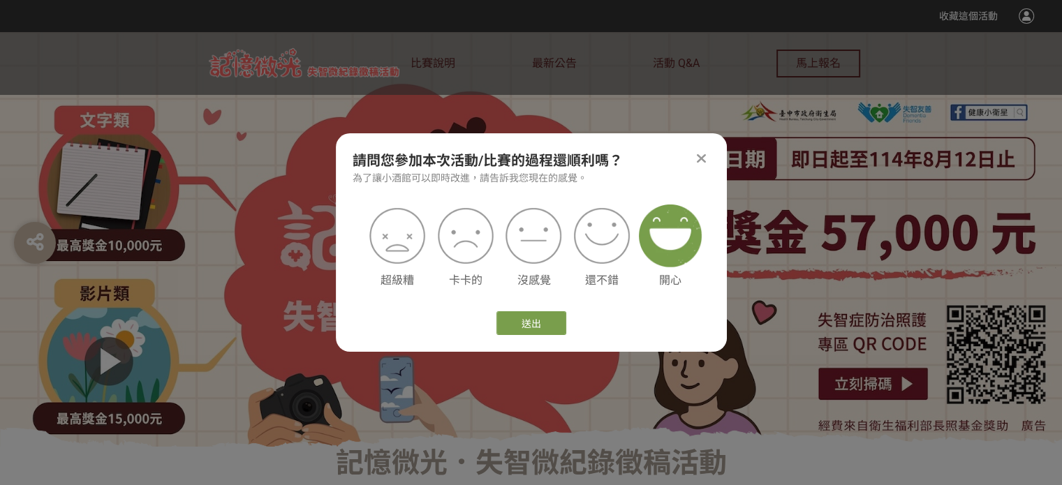
click at [662, 248] on img at bounding box center [670, 236] width 63 height 63
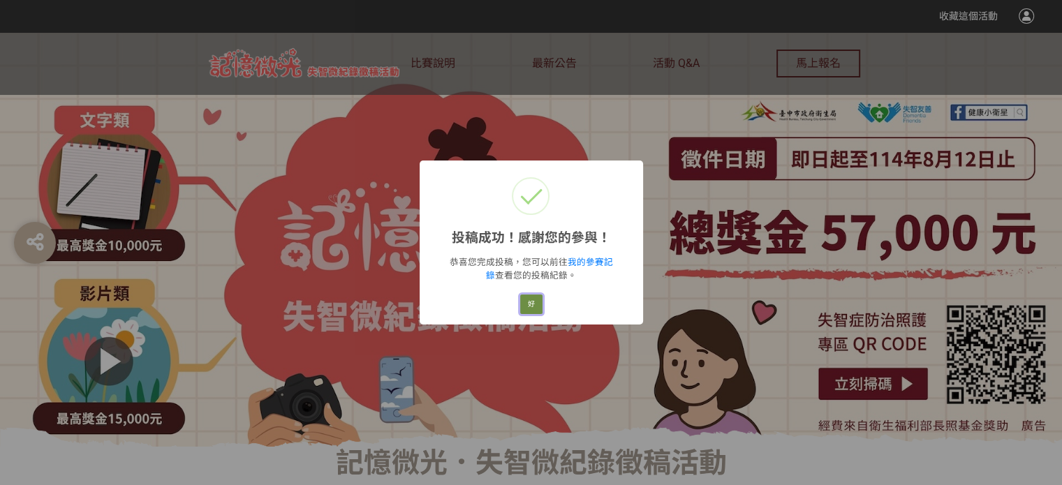
click at [533, 301] on button "好" at bounding box center [531, 305] width 22 height 20
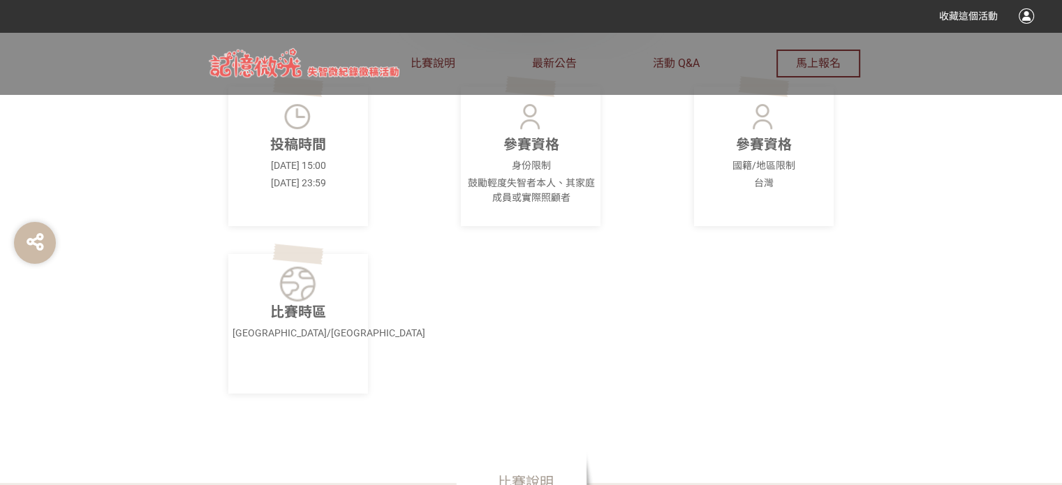
scroll to position [489, 0]
click at [298, 315] on p "比賽時區" at bounding box center [297, 311] width 131 height 21
click at [468, 304] on div "投稿時間 2025-06-09 15:00 2025-08-12 23:59 參賽資格 身份限制 鼓勵輕度失智者本人、其家庭成員或實際照顧者 參賽資格 國籍/…" at bounding box center [531, 270] width 698 height 424
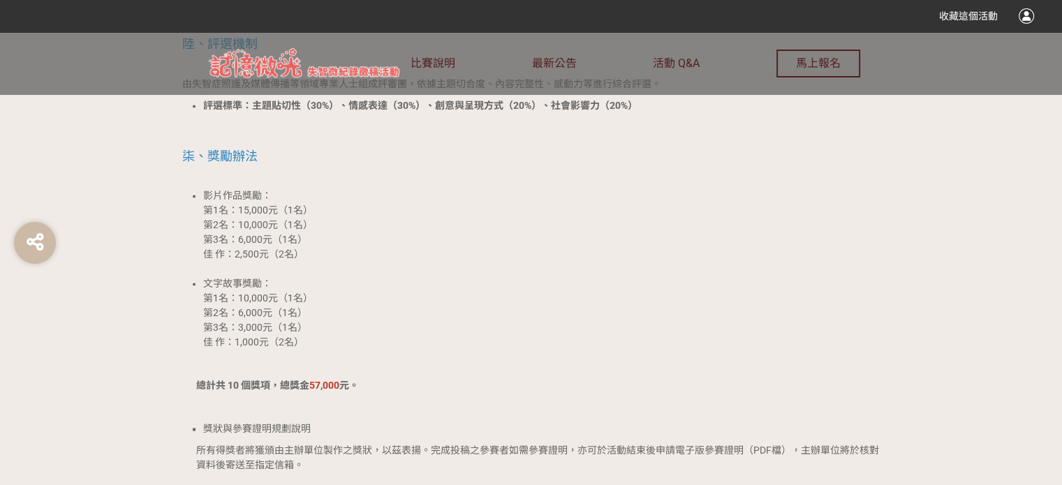
scroll to position [2024, 0]
